Goal: Register for event/course

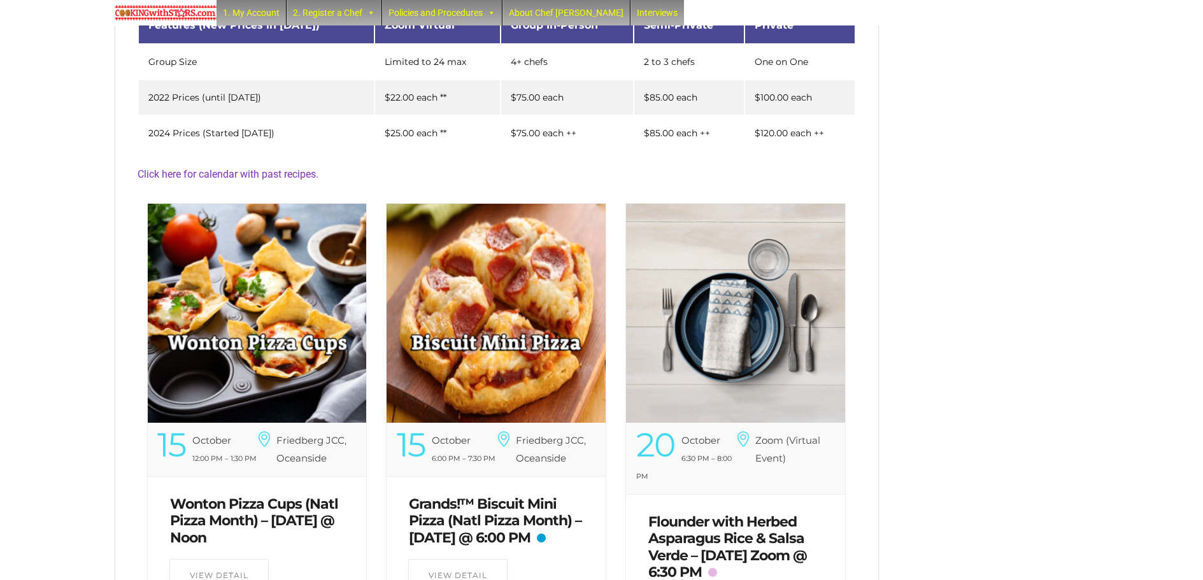
scroll to position [271, 0]
click at [476, 280] on img at bounding box center [496, 313] width 219 height 219
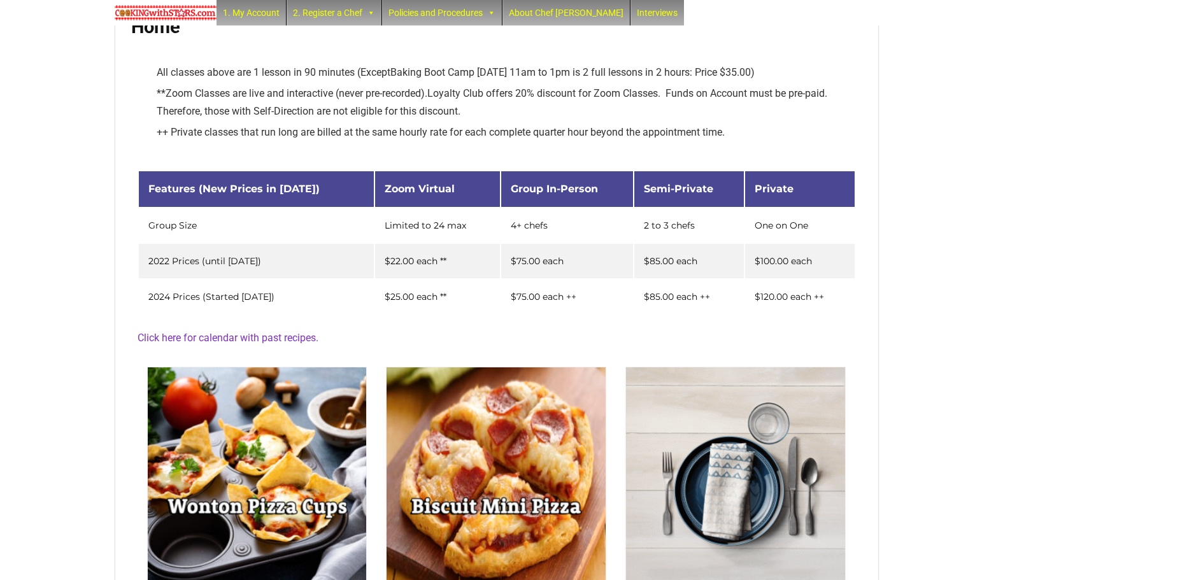
scroll to position [127, 0]
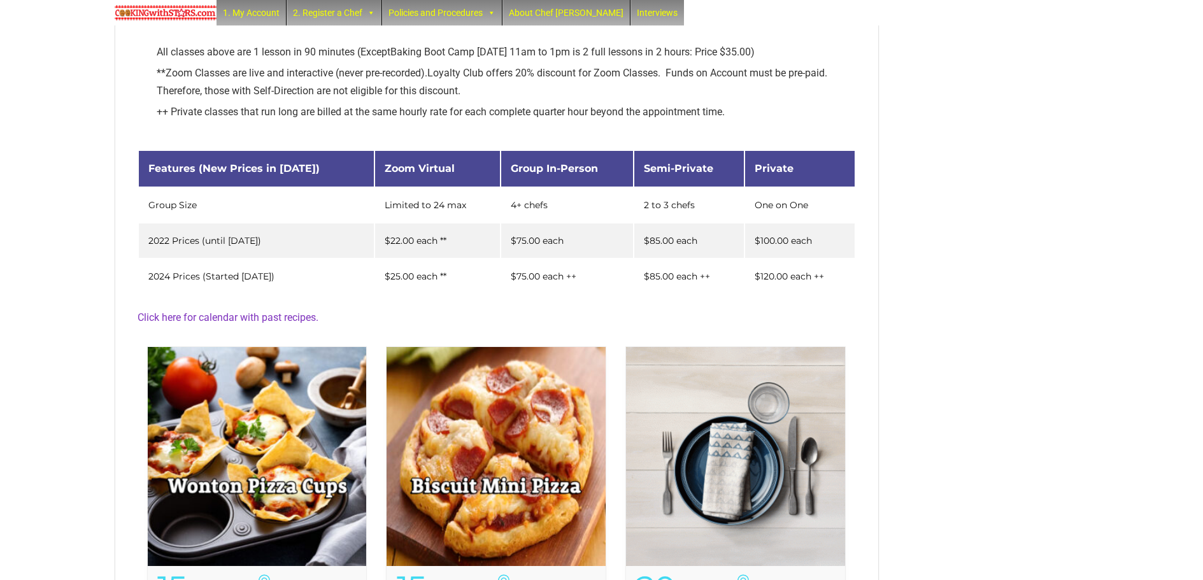
click at [276, 471] on img at bounding box center [257, 456] width 219 height 219
